Goal: Task Accomplishment & Management: Manage account settings

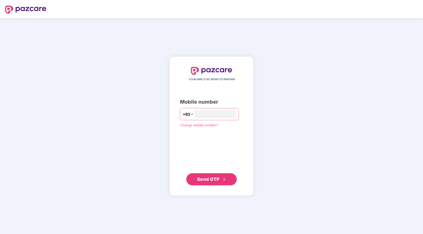
type input "*"
type input "**********"
click at [211, 177] on span "Send OTP" at bounding box center [208, 178] width 22 height 5
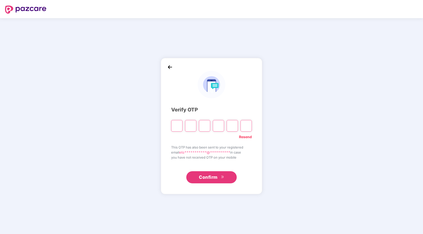
type input "*"
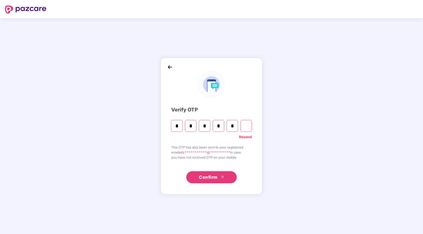
type input "*"
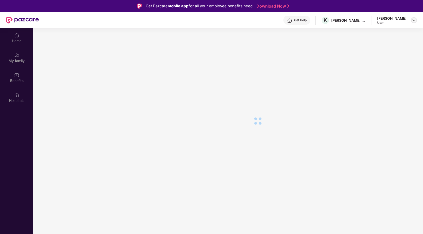
click at [411, 19] on div at bounding box center [414, 20] width 6 height 6
click at [375, 33] on div "Switch Company" at bounding box center [390, 32] width 66 height 10
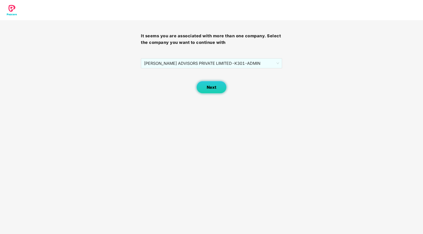
click at [213, 89] on span "Next" at bounding box center [212, 87] width 10 height 5
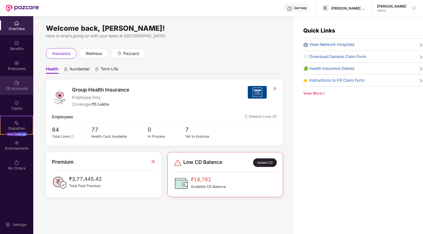
click at [22, 88] on div "CD Accounts" at bounding box center [16, 88] width 33 height 5
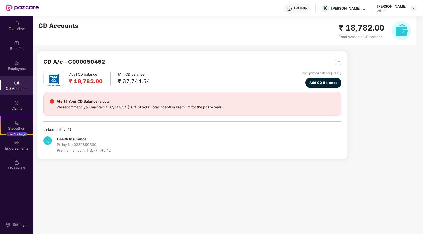
click at [72, 103] on div "Alert ! Your CD Balance is Low." at bounding box center [140, 101] width 166 height 6
click at [82, 81] on h2 "₹ 18,782.00" at bounding box center [86, 81] width 34 height 8
click at [133, 72] on div "Min CD balance ₹ 37,744.54" at bounding box center [134, 79] width 32 height 14
click at [314, 84] on span "Add CD Balance" at bounding box center [323, 82] width 28 height 5
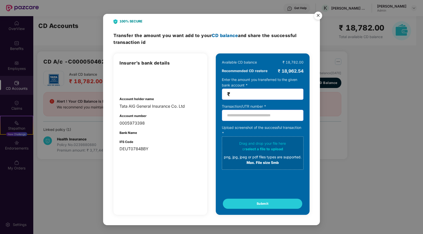
click at [316, 17] on img "Close" at bounding box center [318, 16] width 14 height 14
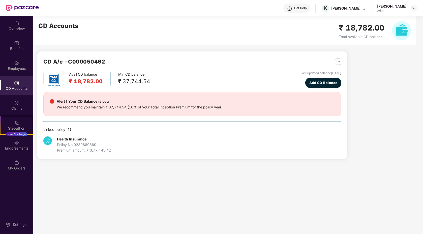
click at [54, 136] on div "Health Insurance Policy No. 0239880880 Premium amount: ₹ 3,77,445.42" at bounding box center [192, 142] width 298 height 21
click at [48, 140] on img at bounding box center [47, 140] width 9 height 9
click at [20, 105] on div "Claims" at bounding box center [16, 105] width 33 height 19
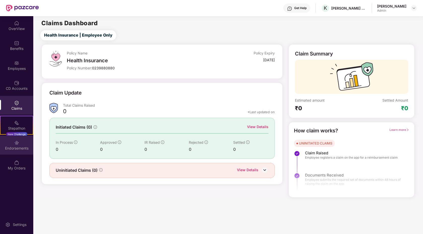
click at [18, 146] on div "Endorsements" at bounding box center [16, 148] width 33 height 5
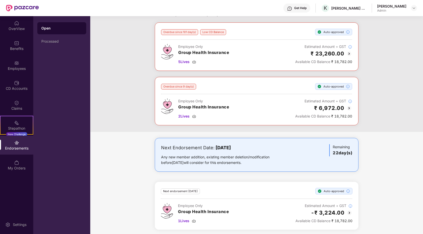
scroll to position [22, 0]
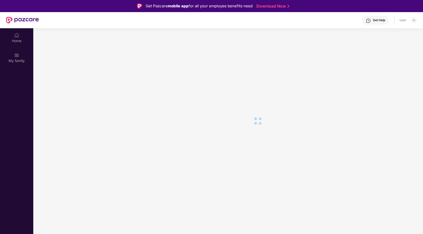
scroll to position [0, 0]
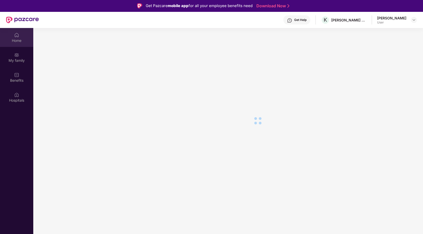
click at [23, 36] on div "Home" at bounding box center [16, 37] width 33 height 19
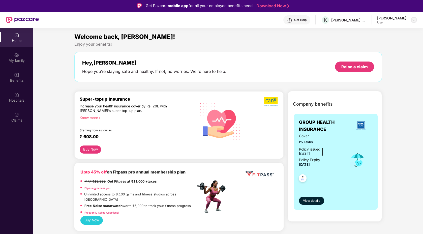
click at [413, 20] on img at bounding box center [414, 20] width 4 height 4
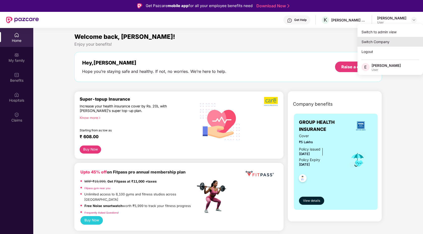
click at [374, 42] on div "Switch Company" at bounding box center [390, 42] width 66 height 10
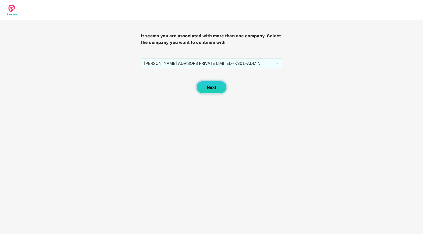
click at [223, 88] on button "Next" at bounding box center [211, 87] width 30 height 13
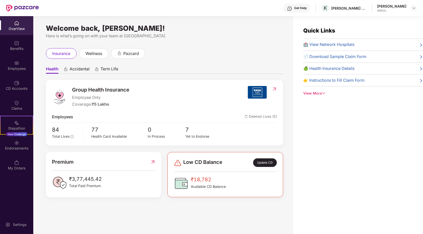
click at [197, 165] on span "Low CD Balance" at bounding box center [202, 162] width 39 height 9
click at [262, 161] on div "Update CD" at bounding box center [265, 162] width 24 height 9
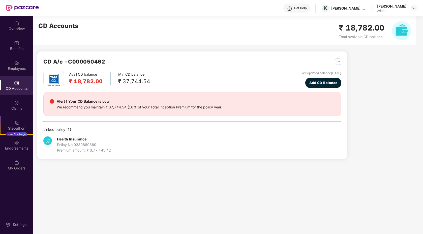
click at [88, 80] on h2 "₹ 18,782.00" at bounding box center [86, 81] width 34 height 8
click at [105, 105] on div "We recommend you maintain ₹ 37,744.54 (10% of your Total Inception Premium for …" at bounding box center [140, 107] width 166 height 6
click at [48, 58] on h2 "CD A/c - C000050462" at bounding box center [74, 61] width 62 height 8
click at [70, 143] on div "Policy No. 0239880880" at bounding box center [84, 145] width 54 height 6
click at [20, 106] on div "Claims" at bounding box center [16, 108] width 33 height 5
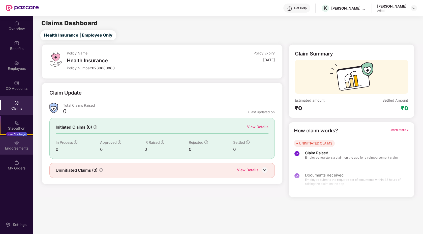
click at [19, 143] on img at bounding box center [16, 142] width 5 height 5
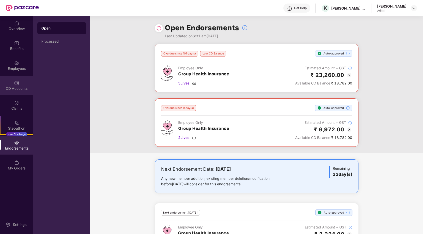
click at [18, 85] on img at bounding box center [16, 82] width 5 height 5
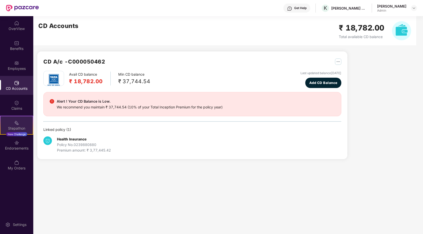
click at [17, 130] on div "Stepathon" at bounding box center [17, 128] width 32 height 5
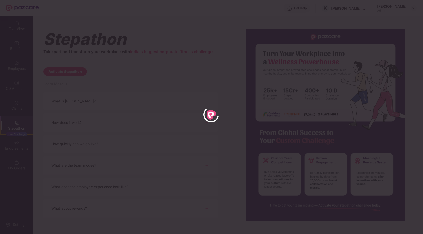
click at [13, 104] on div at bounding box center [211, 117] width 423 height 234
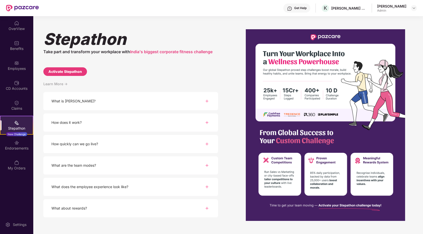
click at [14, 104] on img at bounding box center [16, 102] width 5 height 5
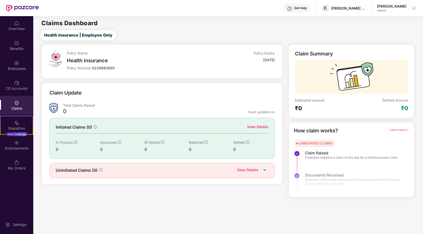
click at [19, 146] on div "Endorsements" at bounding box center [16, 148] width 33 height 5
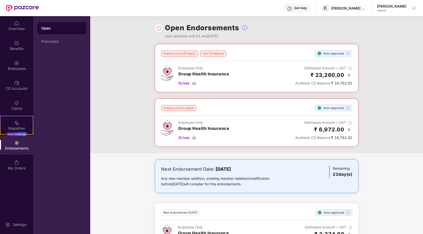
scroll to position [22, 0]
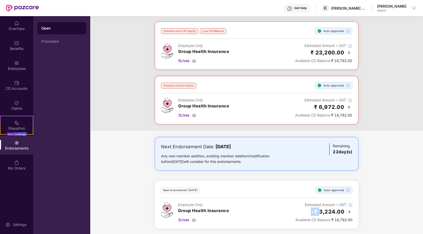
drag, startPoint x: 319, startPoint y: 211, endPoint x: 346, endPoint y: 211, distance: 26.7
click at [346, 211] on div "-₹ 3,224.00" at bounding box center [323, 211] width 57 height 8
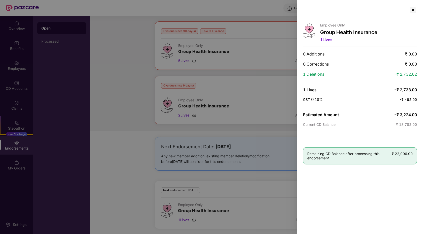
copy h2 "-₹"
click at [413, 9] on div at bounding box center [413, 10] width 8 height 8
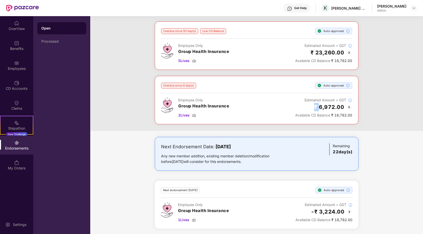
drag, startPoint x: 319, startPoint y: 106, endPoint x: 345, endPoint y: 106, distance: 26.2
click at [345, 106] on div "₹ 6,972.00" at bounding box center [323, 107] width 57 height 8
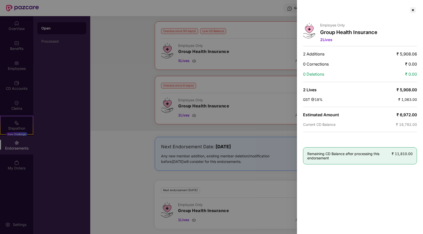
copy h2 "₹"
click at [414, 10] on div at bounding box center [413, 10] width 8 height 8
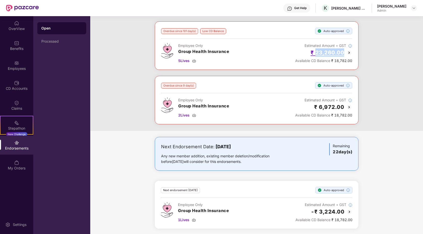
drag, startPoint x: 316, startPoint y: 52, endPoint x: 343, endPoint y: 52, distance: 27.5
click at [343, 52] on h2 "₹ 23,260.00" at bounding box center [328, 52] width 34 height 8
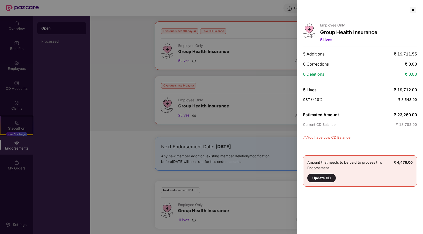
copy h2 "23,260.00"
click at [202, 56] on div at bounding box center [211, 117] width 423 height 234
click at [412, 12] on div at bounding box center [413, 10] width 8 height 8
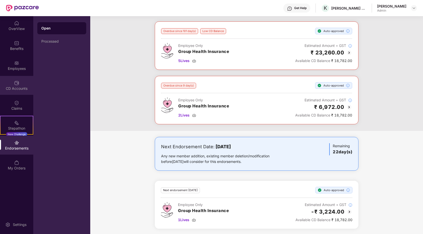
click at [17, 86] on div "CD Accounts" at bounding box center [16, 88] width 33 height 5
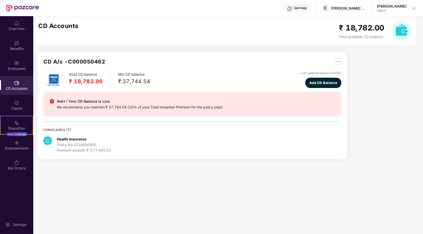
scroll to position [0, 0]
click at [21, 106] on div "Claims" at bounding box center [16, 108] width 33 height 5
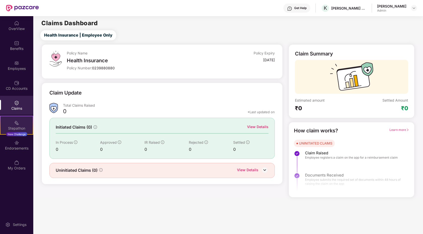
click at [21, 121] on div "Stepathon New Challenge" at bounding box center [16, 125] width 33 height 19
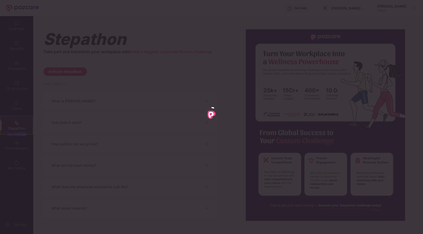
click at [18, 147] on div at bounding box center [211, 117] width 423 height 234
click at [14, 143] on div at bounding box center [211, 117] width 423 height 234
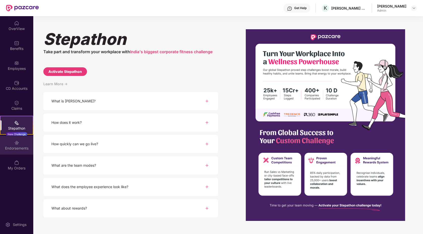
click at [21, 146] on div "Endorsements" at bounding box center [16, 148] width 33 height 5
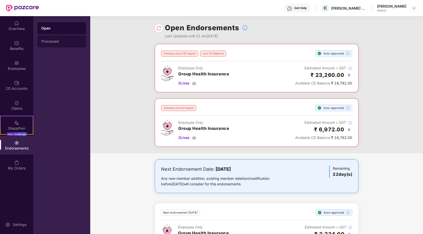
click at [57, 44] on div "Processed" at bounding box center [61, 41] width 49 height 12
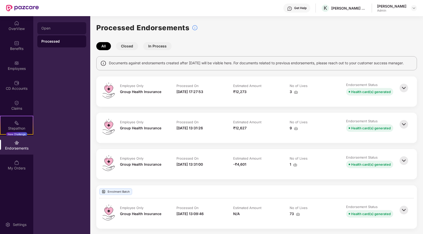
click at [53, 32] on div "Open" at bounding box center [61, 28] width 49 height 12
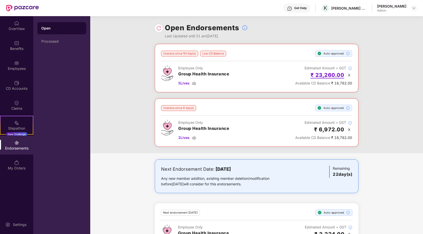
click at [340, 74] on h2 "₹ 23,260.00" at bounding box center [328, 75] width 34 height 8
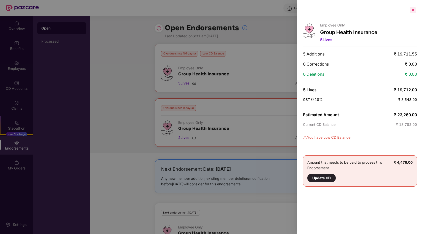
click at [412, 10] on div at bounding box center [413, 10] width 8 height 8
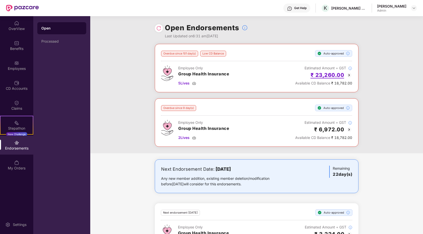
click at [333, 77] on h2 "₹ 23,260.00" at bounding box center [328, 75] width 34 height 8
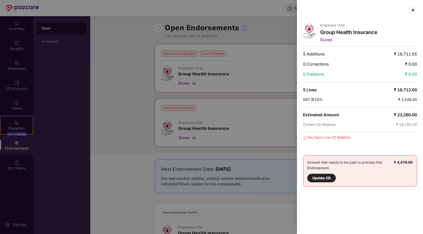
click at [331, 175] on div "Update CD" at bounding box center [321, 178] width 28 height 9
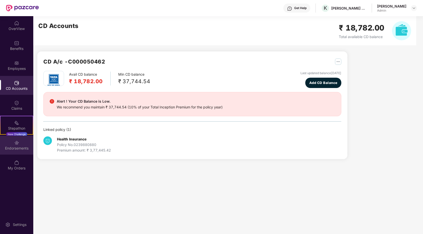
click at [19, 148] on div "Endorsements" at bounding box center [16, 148] width 33 height 5
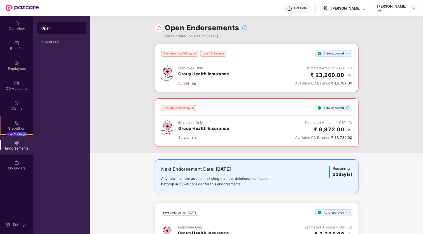
click at [346, 73] on img at bounding box center [349, 75] width 6 height 6
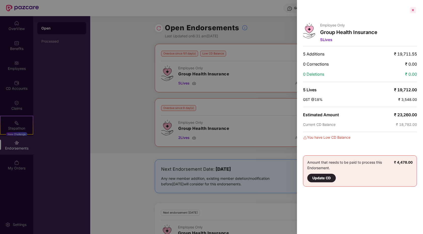
click at [411, 12] on div at bounding box center [413, 10] width 8 height 8
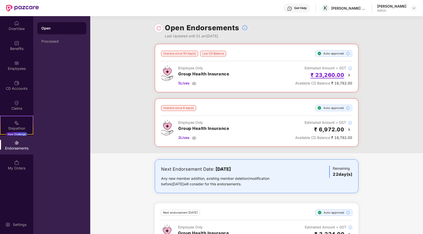
click at [322, 76] on h2 "₹ 23,260.00" at bounding box center [328, 75] width 34 height 8
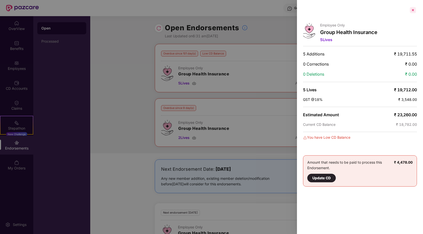
click at [413, 12] on div at bounding box center [413, 10] width 8 height 8
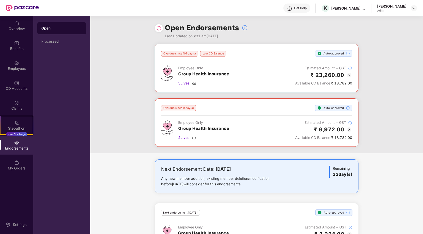
scroll to position [7, 0]
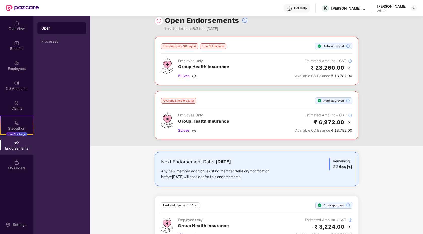
click at [320, 116] on div "Estimated Amount + GST" at bounding box center [323, 115] width 57 height 6
click at [326, 123] on h2 "₹ 6,972.00" at bounding box center [329, 122] width 30 height 8
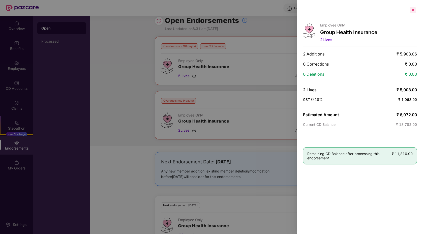
click at [413, 7] on div at bounding box center [413, 10] width 8 height 8
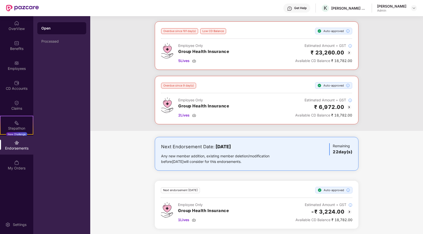
scroll to position [0, 0]
